Goal: Check status

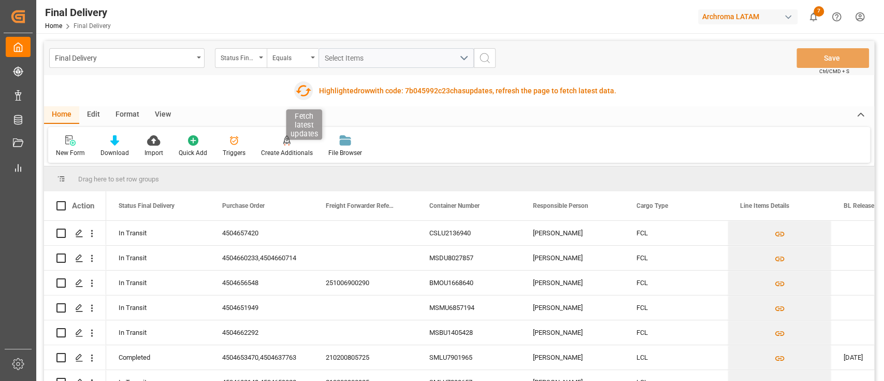
click at [299, 94] on icon "button" at bounding box center [303, 90] width 17 height 17
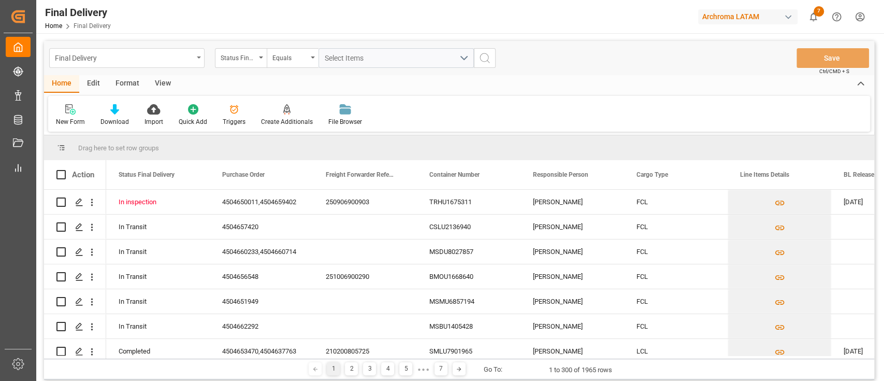
click at [197, 58] on icon "open menu" at bounding box center [199, 57] width 4 height 2
